Goal: Information Seeking & Learning: Learn about a topic

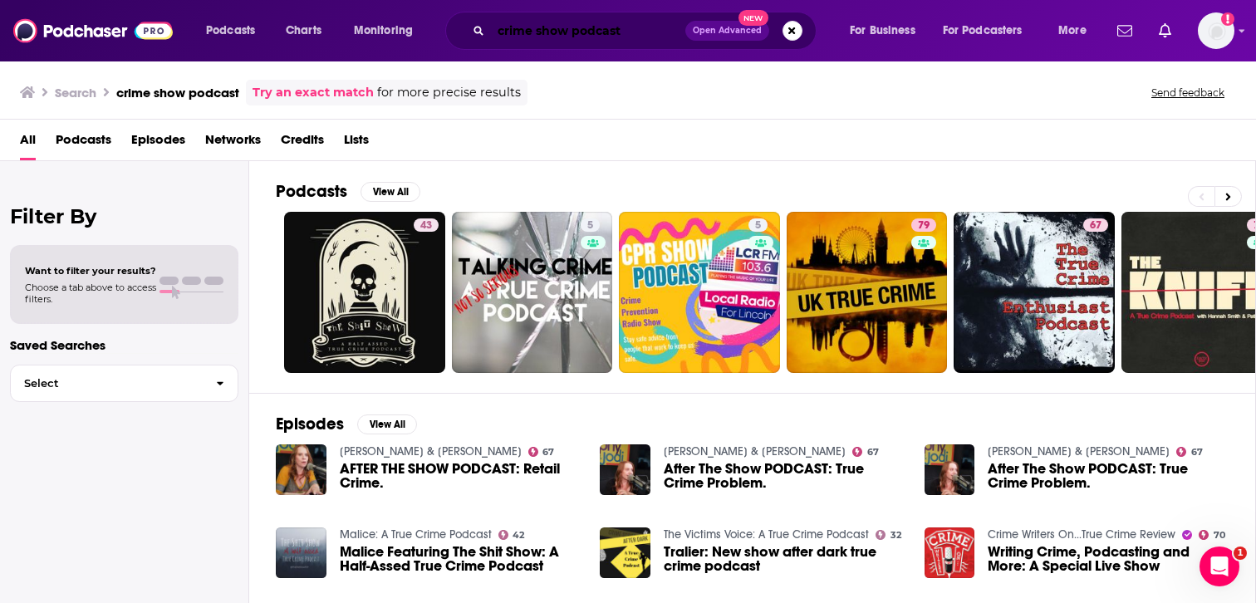
click at [581, 24] on input "crime show podcast" at bounding box center [588, 30] width 194 height 27
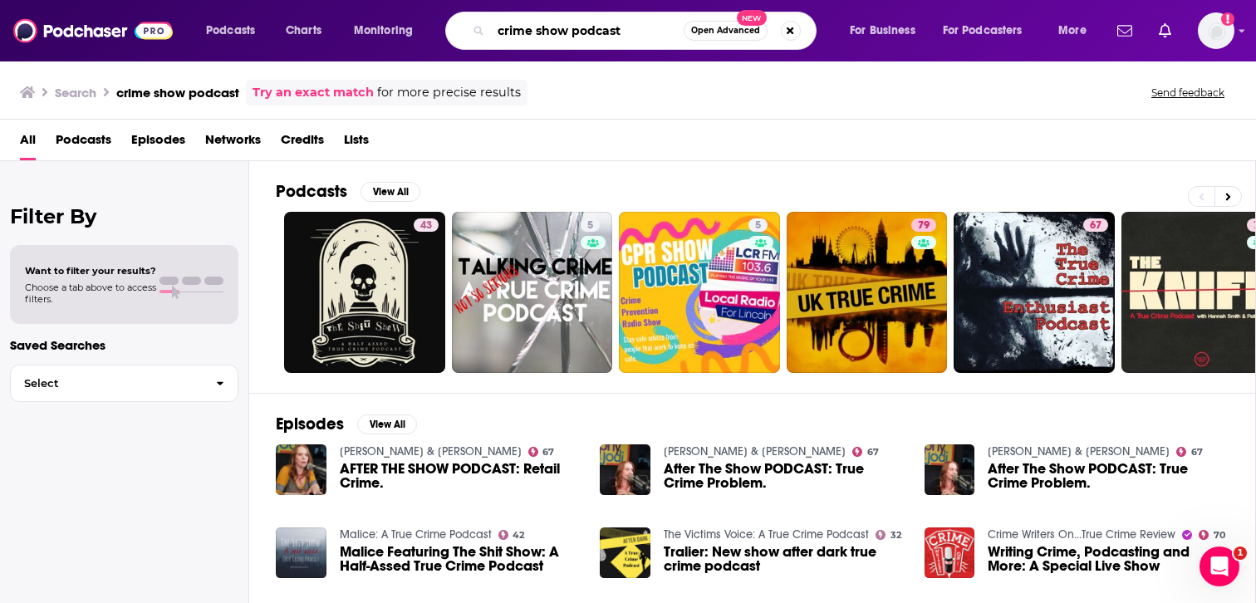
click at [581, 24] on input "crime show podcast" at bounding box center [587, 30] width 193 height 27
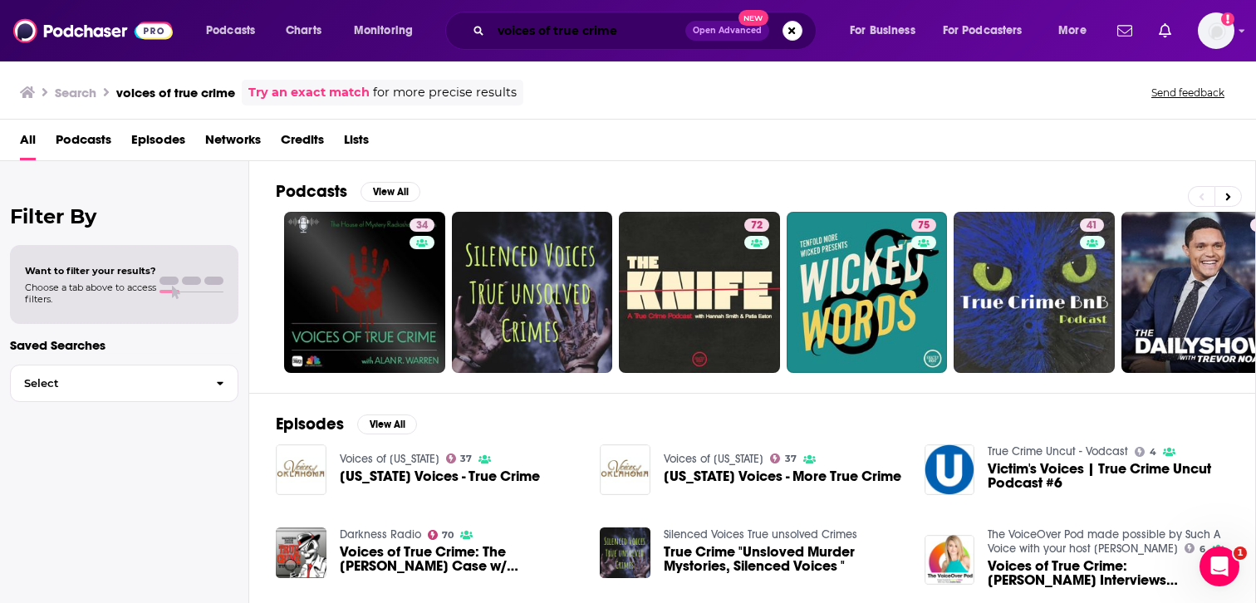
click at [626, 32] on input "voices of true crime" at bounding box center [588, 30] width 194 height 27
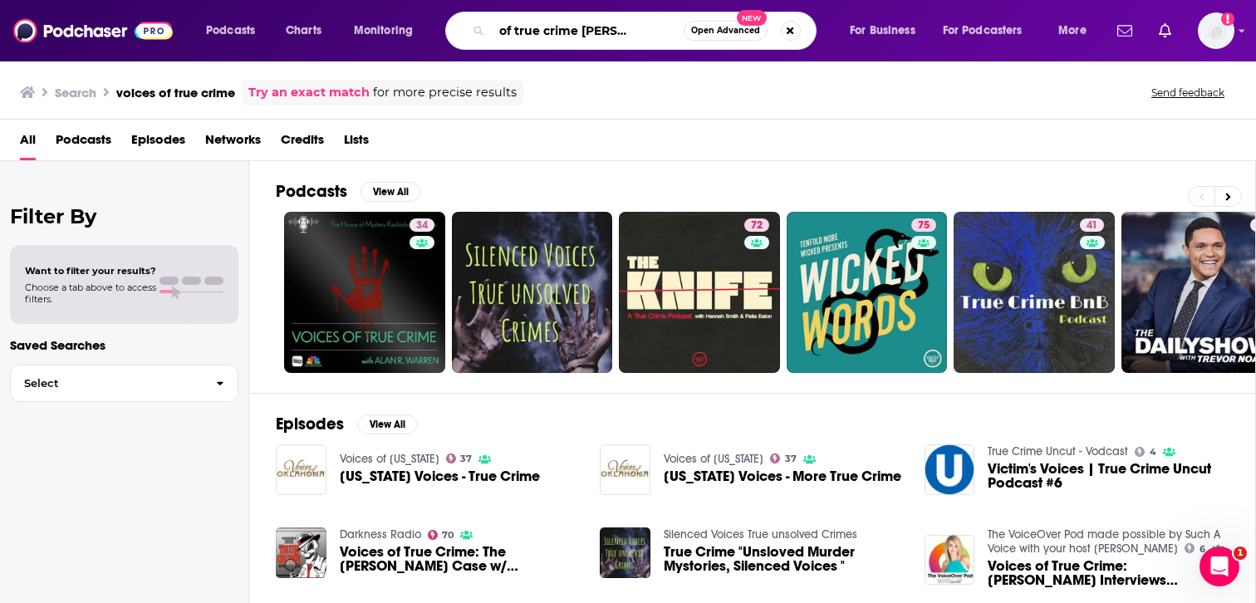
scroll to position [0, 47]
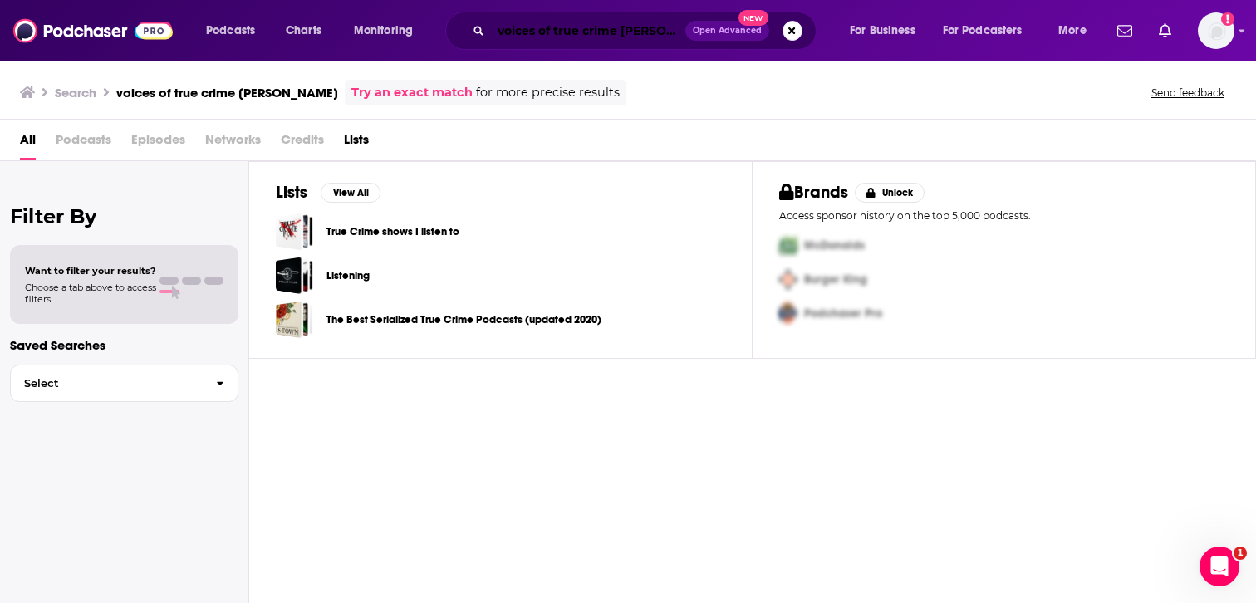
click at [624, 31] on input "voices of true crime [PERSON_NAME]" at bounding box center [588, 30] width 194 height 27
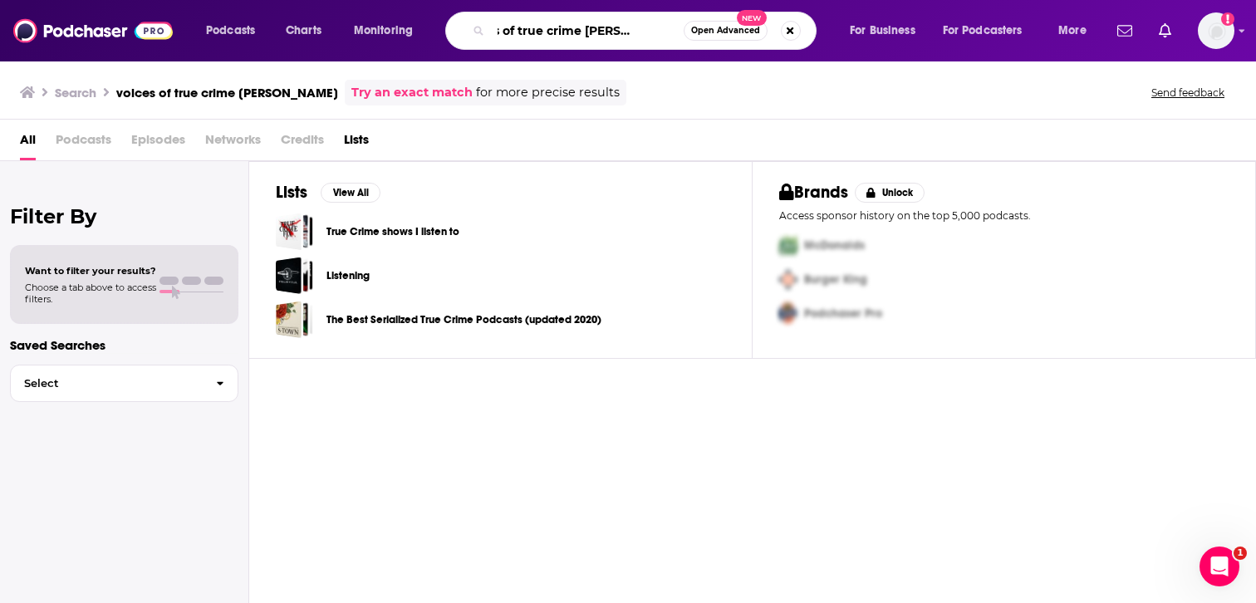
scroll to position [0, 44]
type input "voices of true crime [PERSON_NAME]"
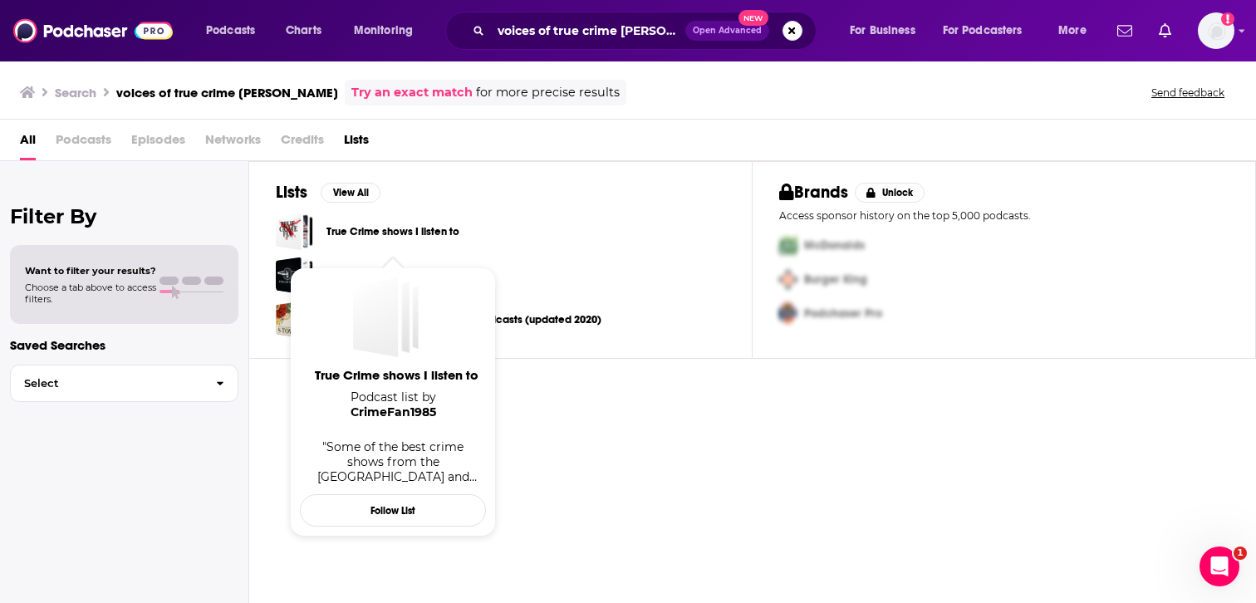
click at [430, 231] on link "True Crime shows I listen to" at bounding box center [392, 232] width 133 height 18
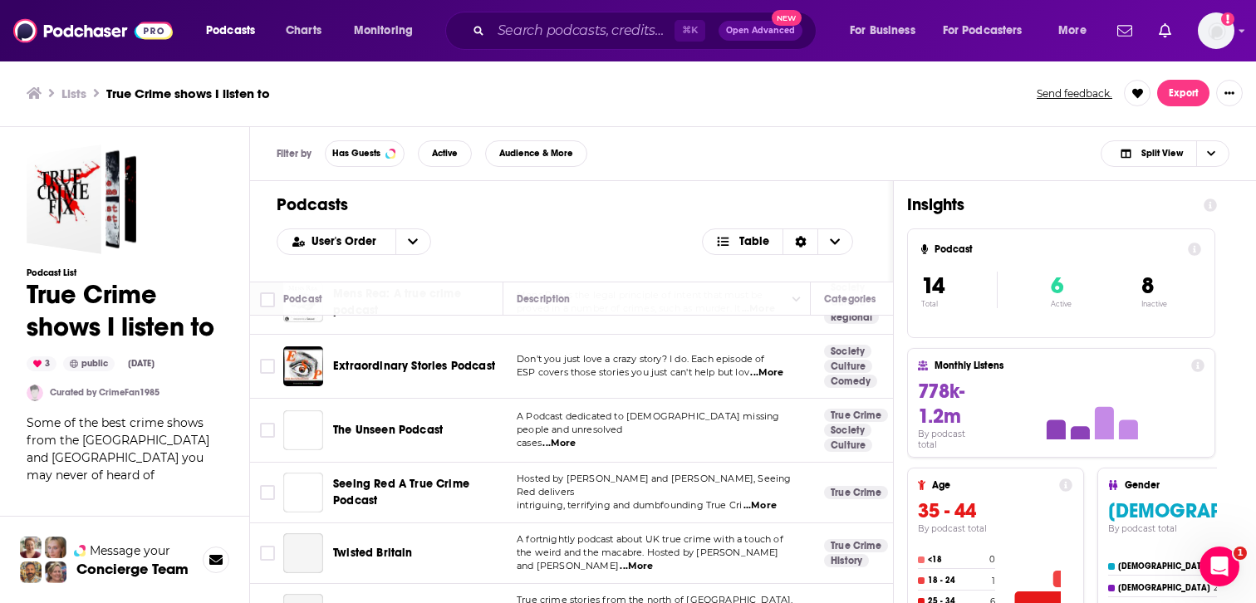
scroll to position [450, 0]
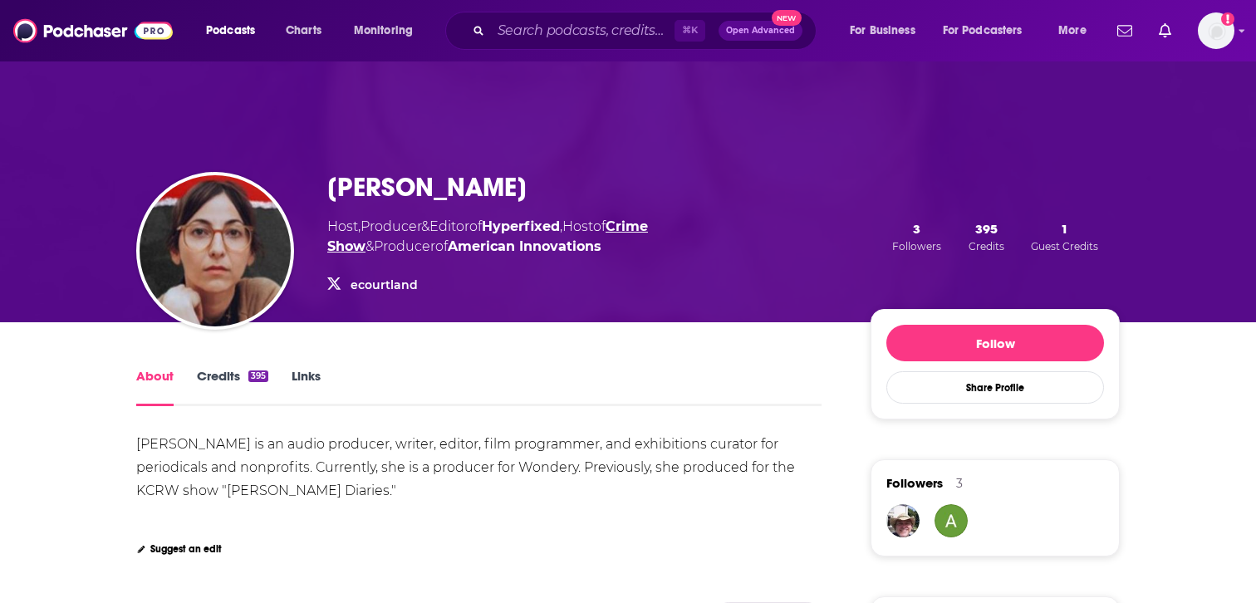
click at [648, 229] on link "Crime Show" at bounding box center [487, 236] width 321 height 36
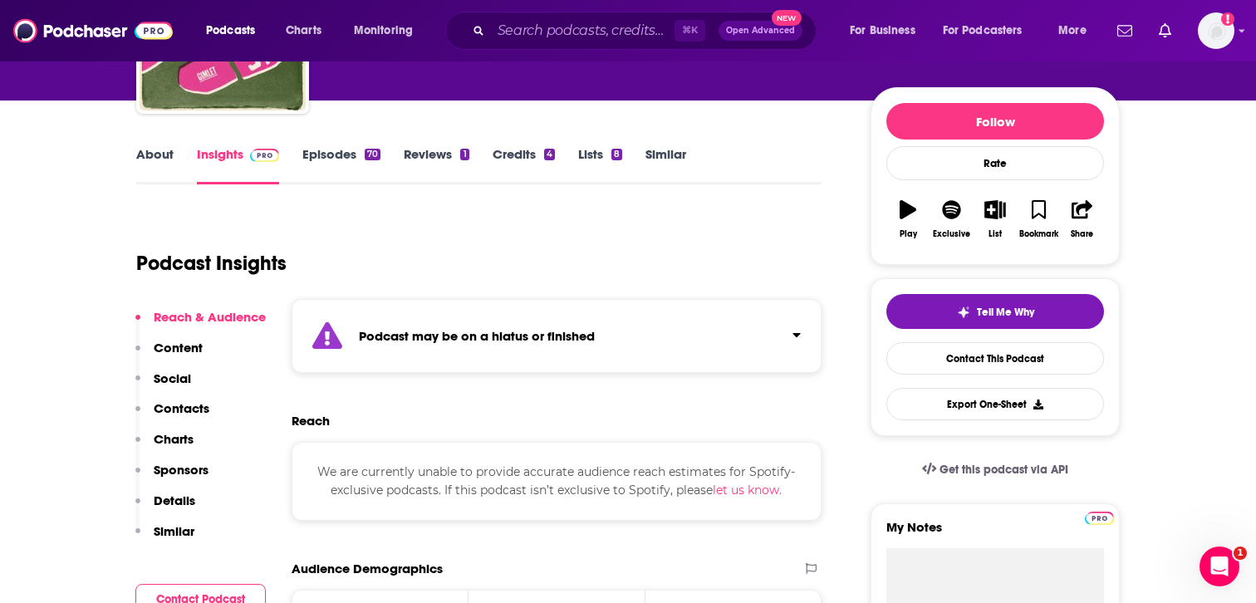
scroll to position [211, 0]
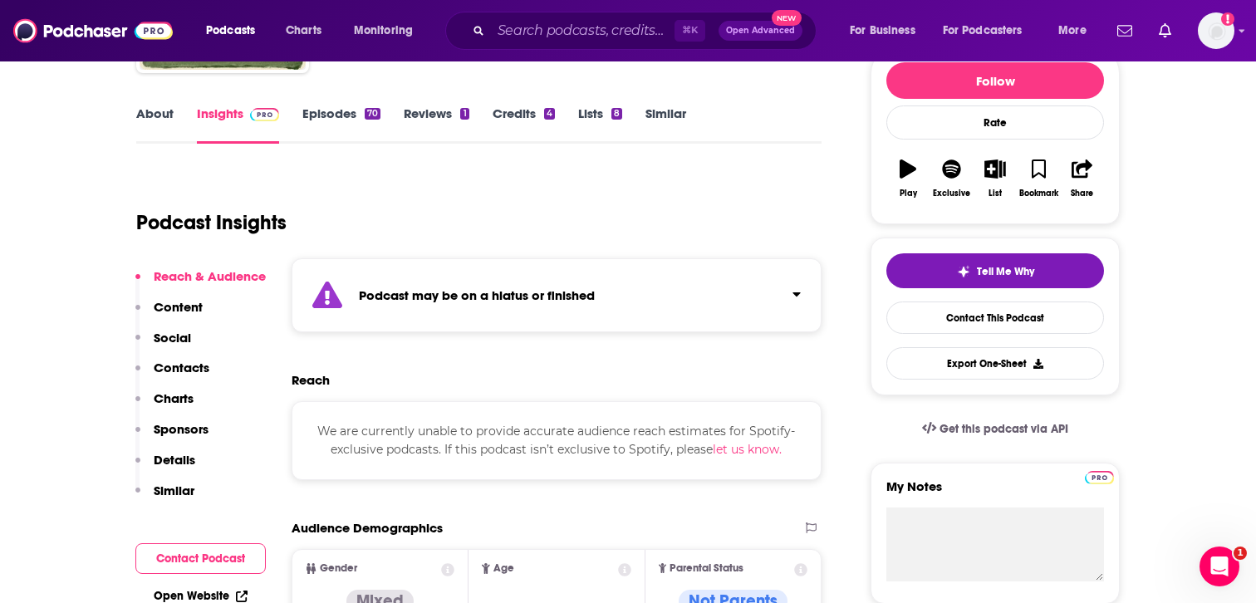
click at [350, 112] on link "Episodes 70" at bounding box center [341, 124] width 78 height 38
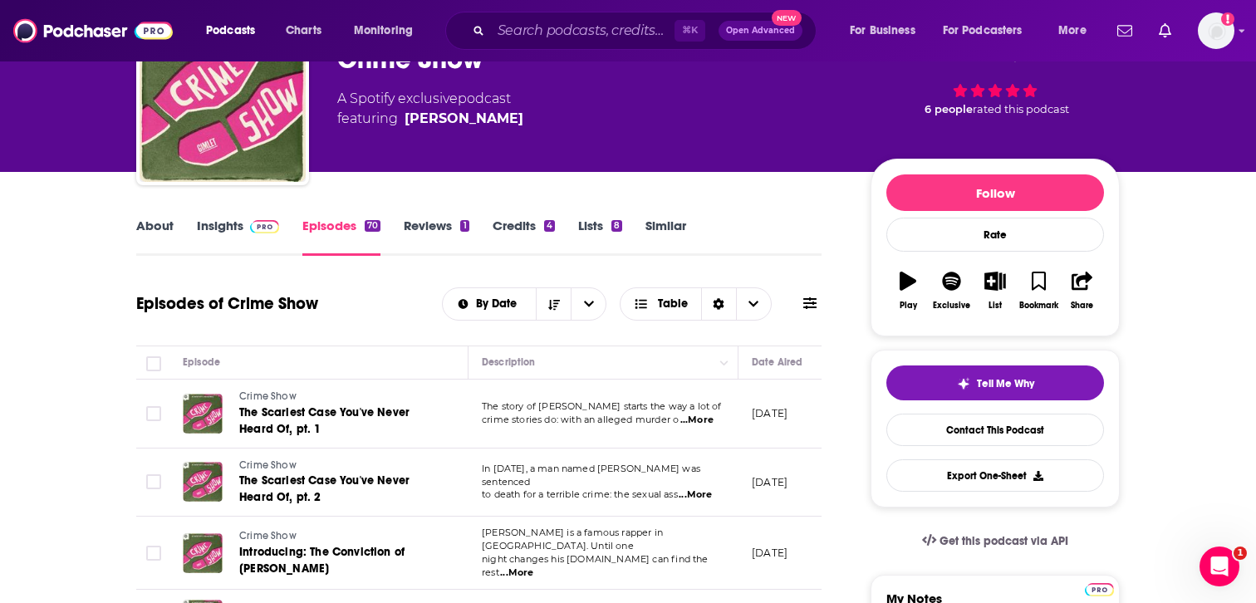
click at [164, 229] on link "About" at bounding box center [154, 237] width 37 height 38
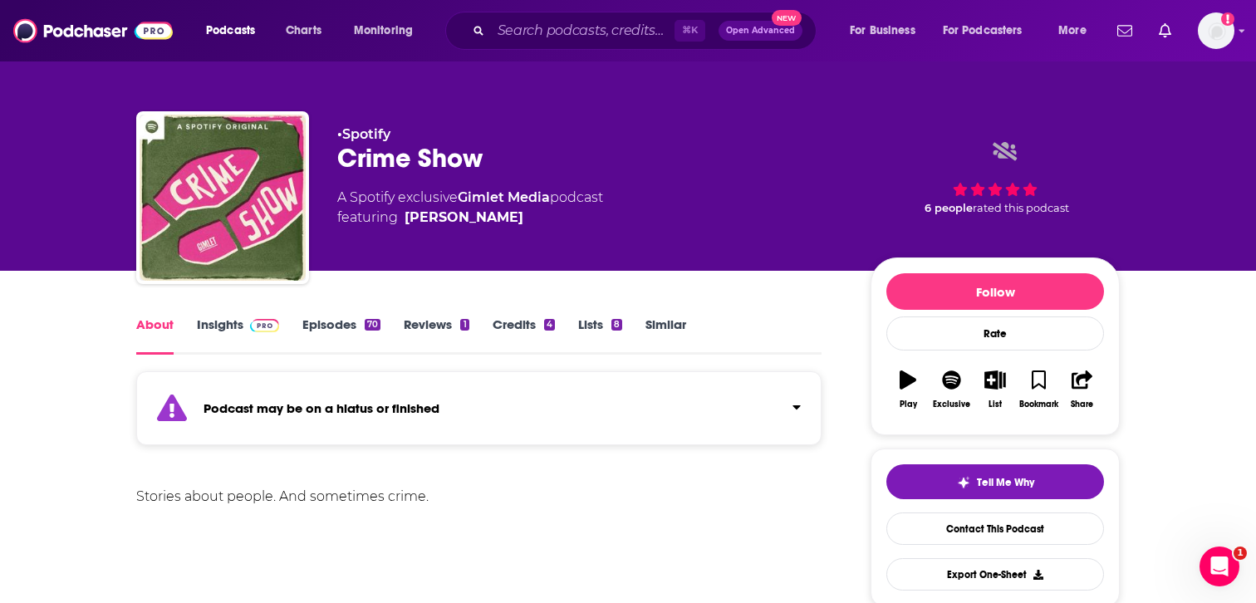
click at [225, 318] on link "Insights" at bounding box center [238, 335] width 82 height 38
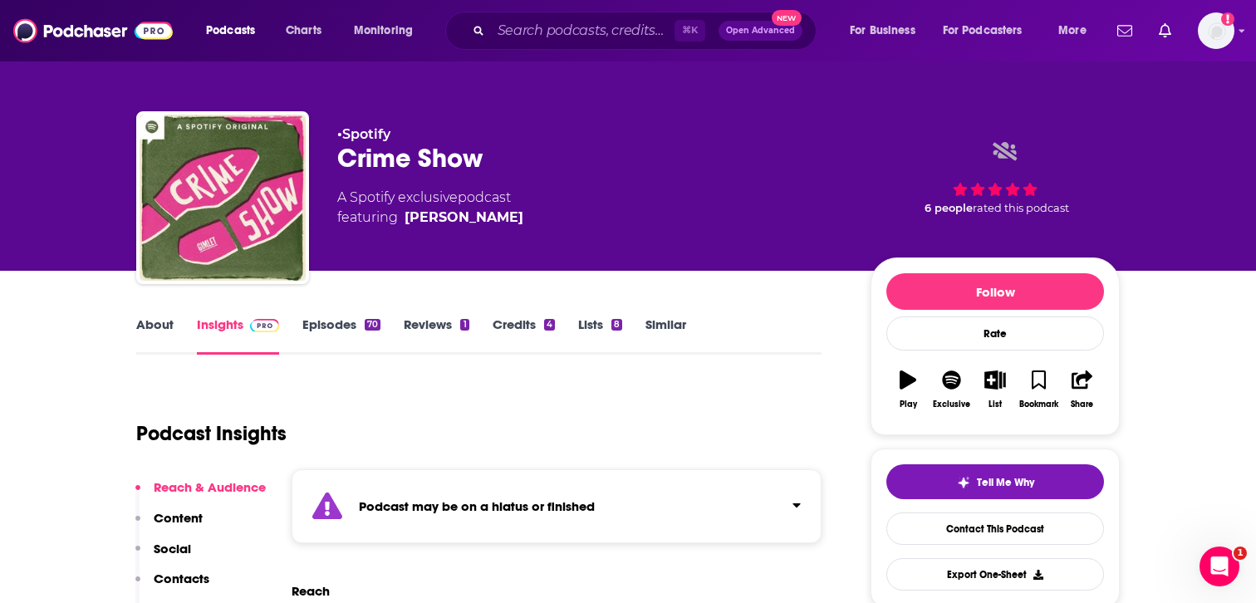
click at [178, 524] on p "Content" at bounding box center [178, 518] width 49 height 16
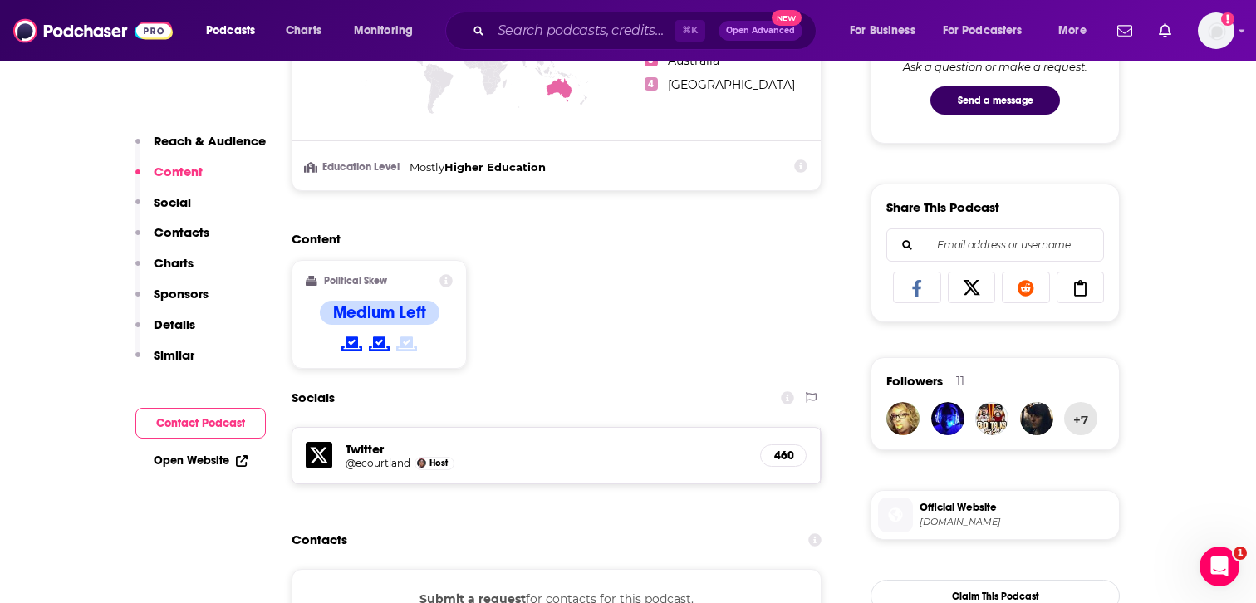
click at [188, 233] on p "Contacts" at bounding box center [182, 232] width 56 height 16
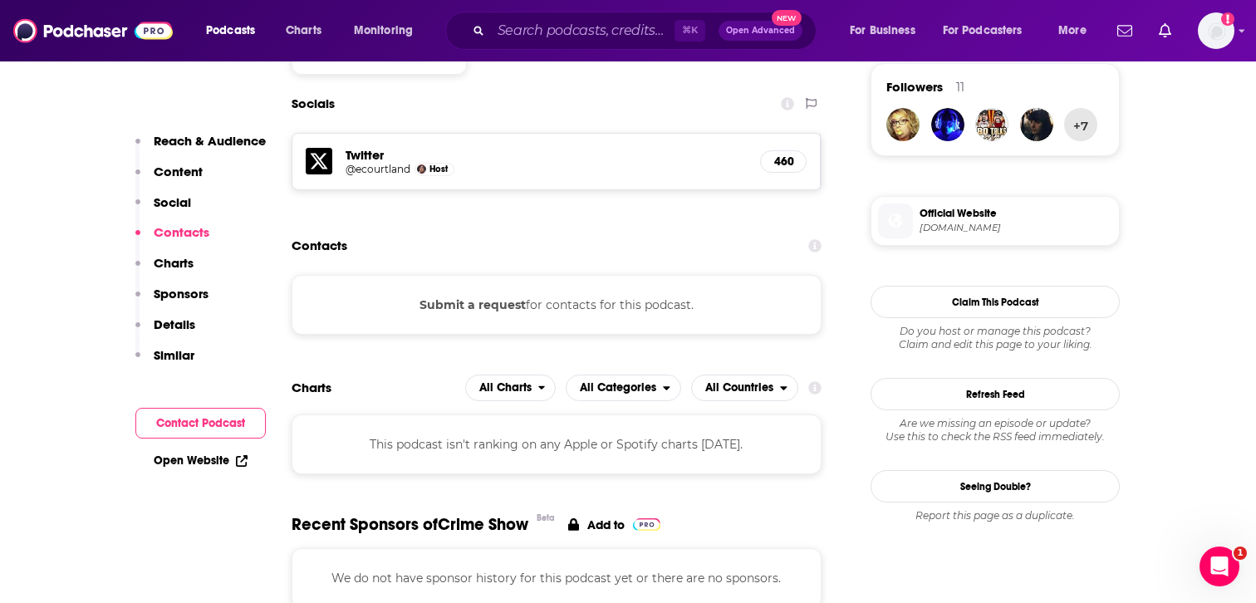
scroll to position [1215, 0]
